Goal: Information Seeking & Learning: Find specific page/section

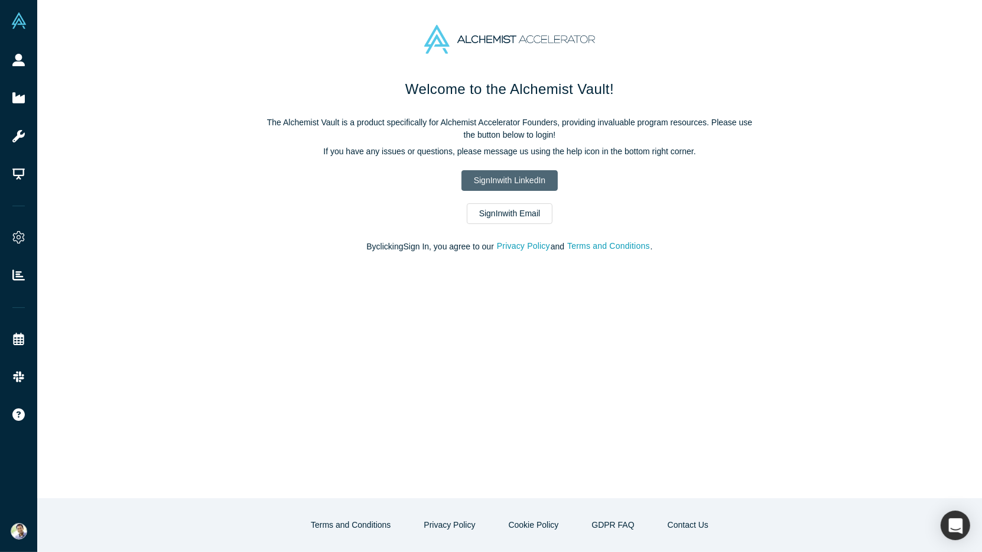
click at [476, 174] on link "Sign In with LinkedIn" at bounding box center [509, 180] width 96 height 21
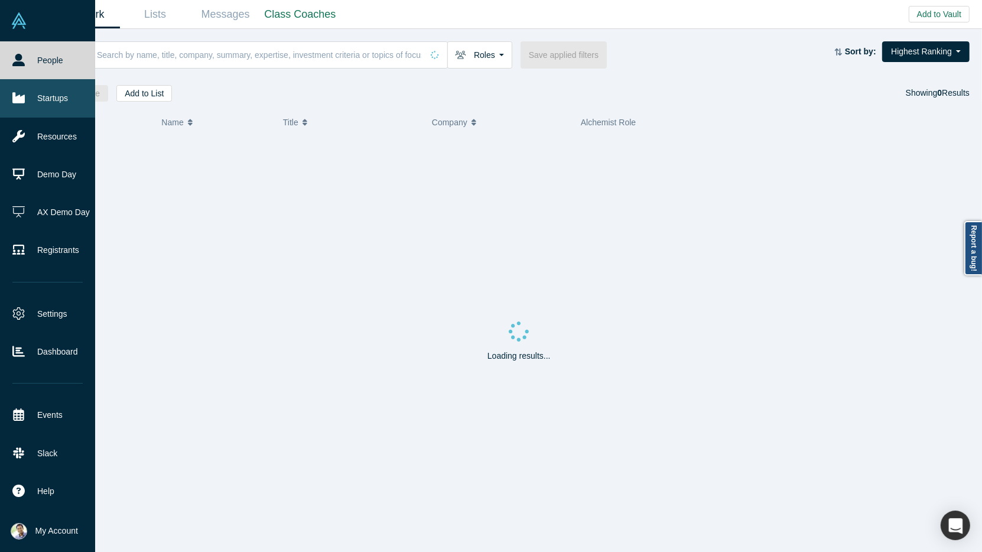
click at [31, 99] on link "Startups" at bounding box center [47, 98] width 95 height 38
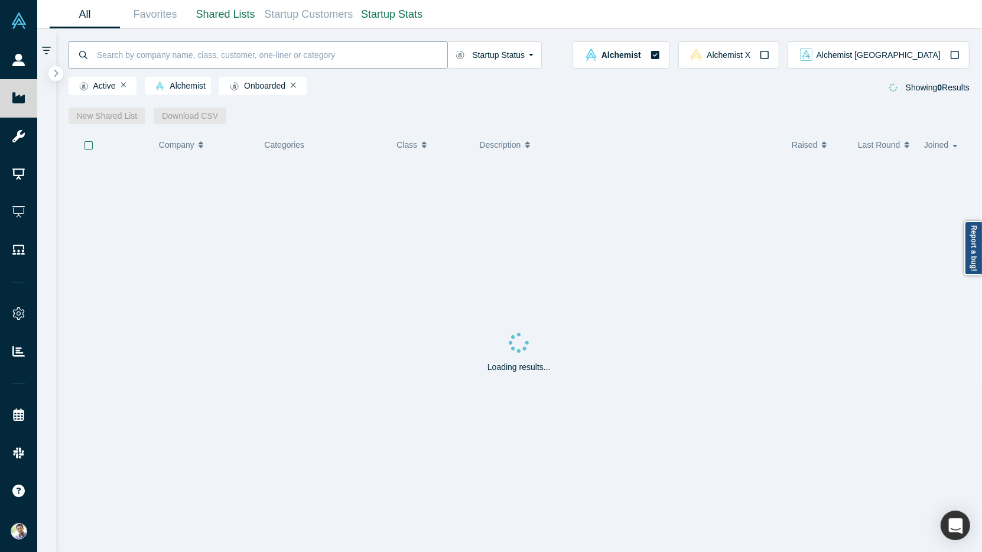
click at [126, 54] on input at bounding box center [271, 55] width 351 height 28
click at [122, 58] on input "felix fusion" at bounding box center [271, 55] width 351 height 28
type input "felix"
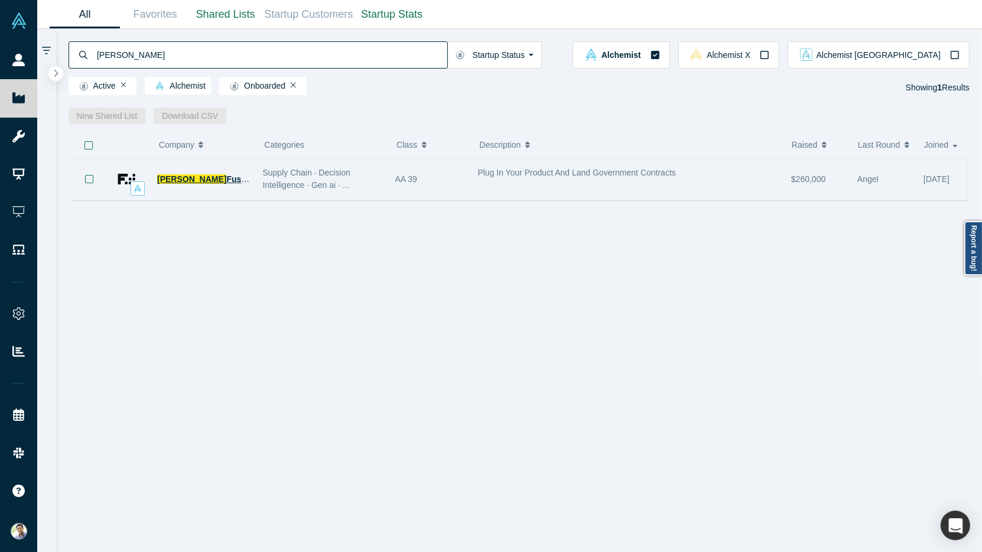
click at [172, 179] on span "Felix" at bounding box center [191, 178] width 69 height 9
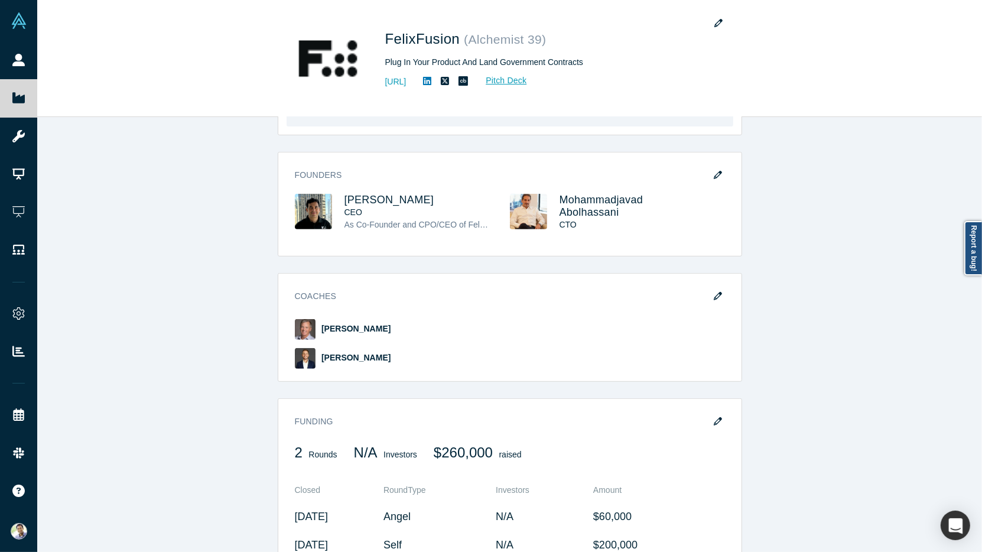
scroll to position [533, 0]
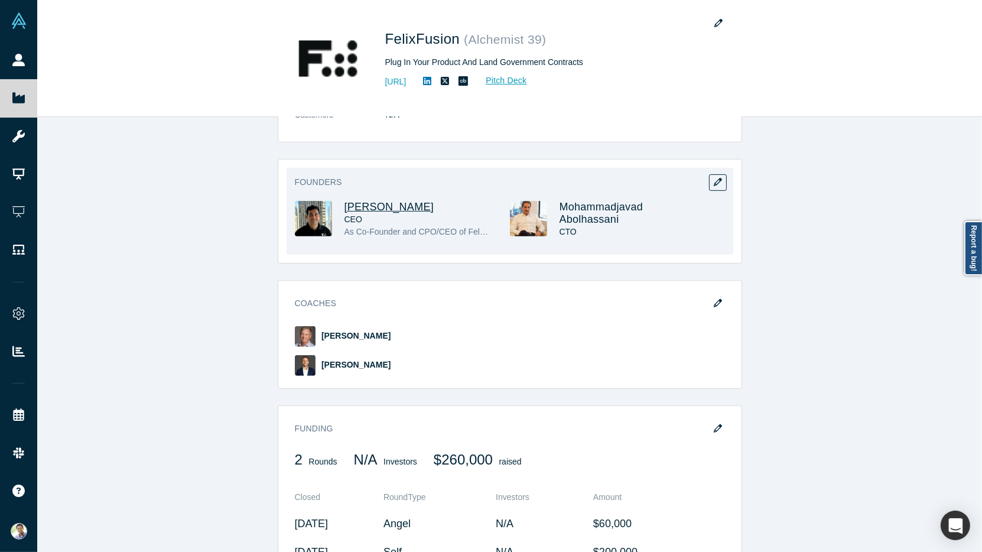
click at [357, 201] on span "Ashkan Yousefi" at bounding box center [389, 207] width 90 height 12
